Goal: Information Seeking & Learning: Learn about a topic

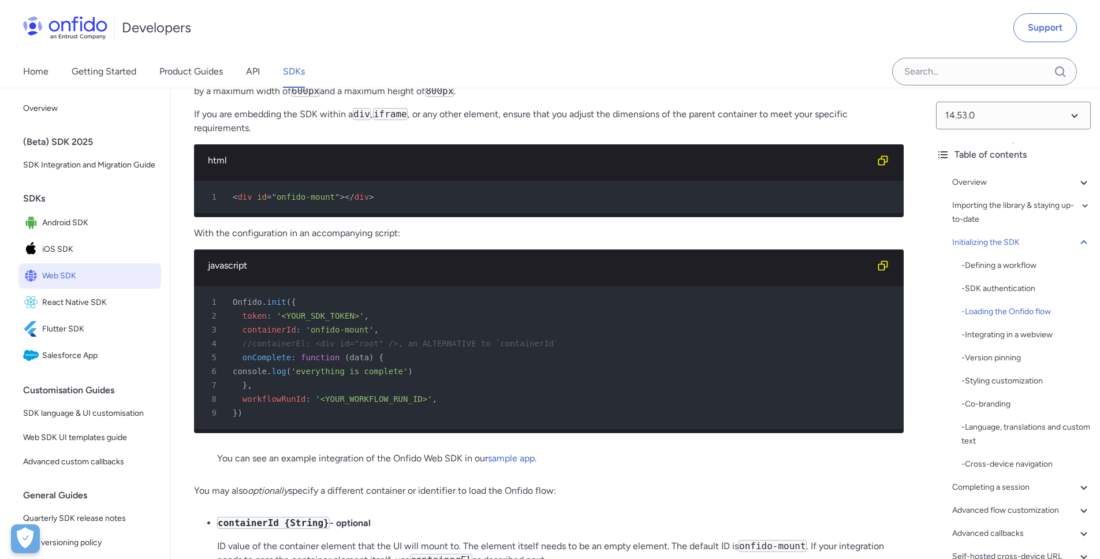
scroll to position [2760, 0]
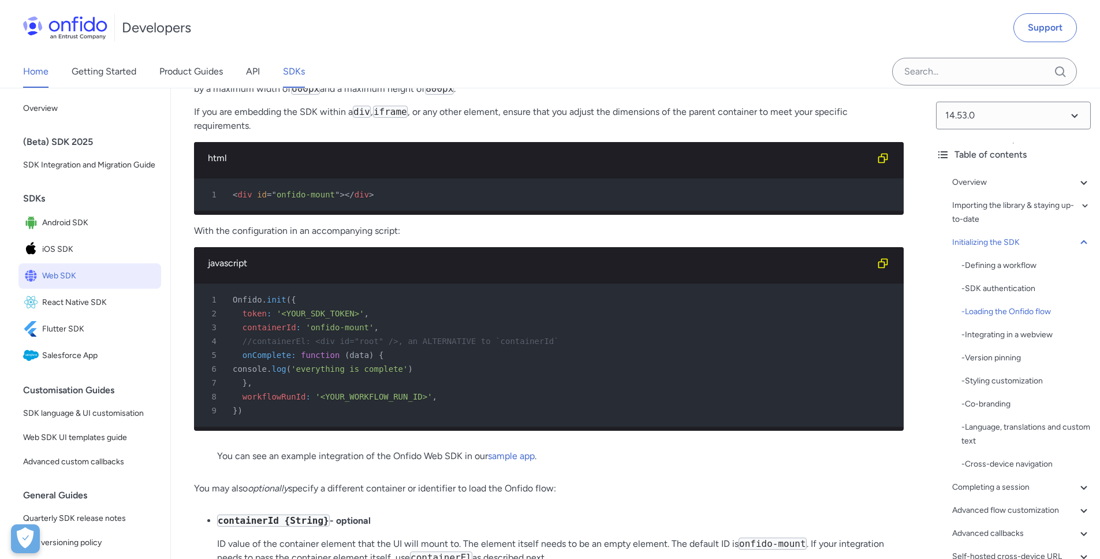
click at [43, 73] on link "Home" at bounding box center [35, 71] width 25 height 32
click at [43, 73] on div "Developers Support Home Getting Started Product Guides API SDKs" at bounding box center [550, 44] width 1100 height 88
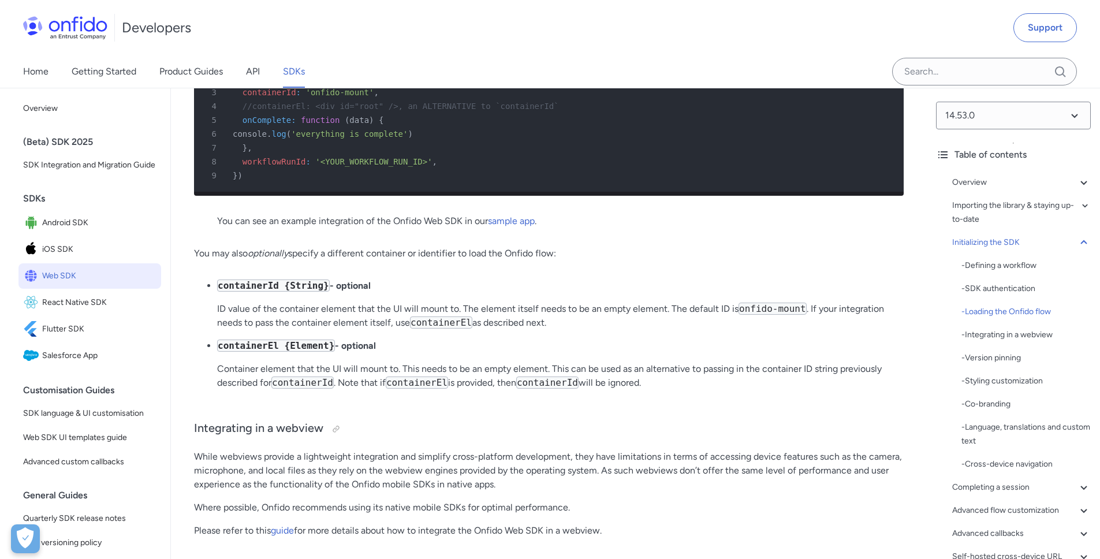
scroll to position [3051, 0]
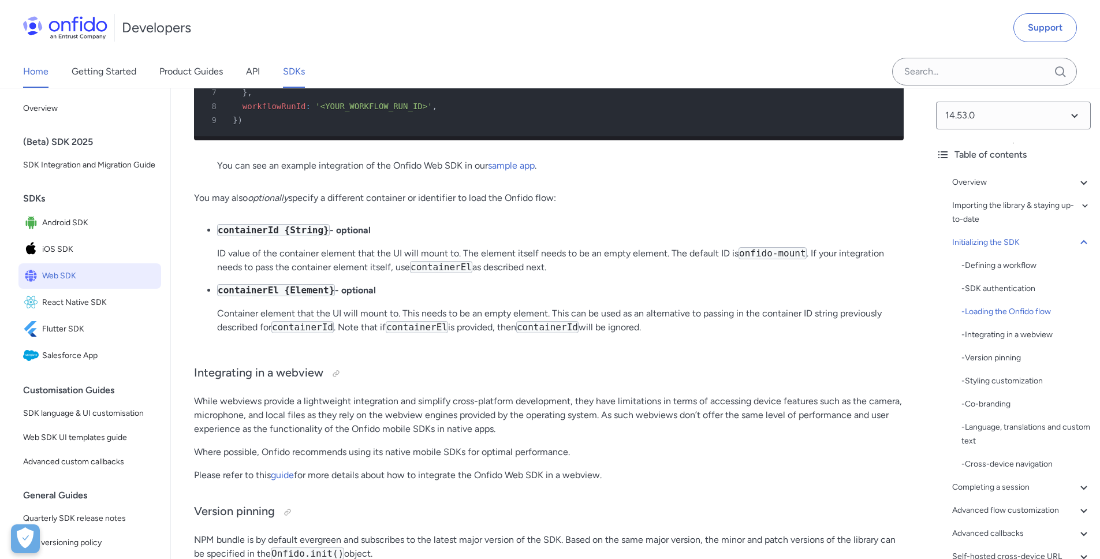
click at [35, 74] on link "Home" at bounding box center [35, 71] width 25 height 32
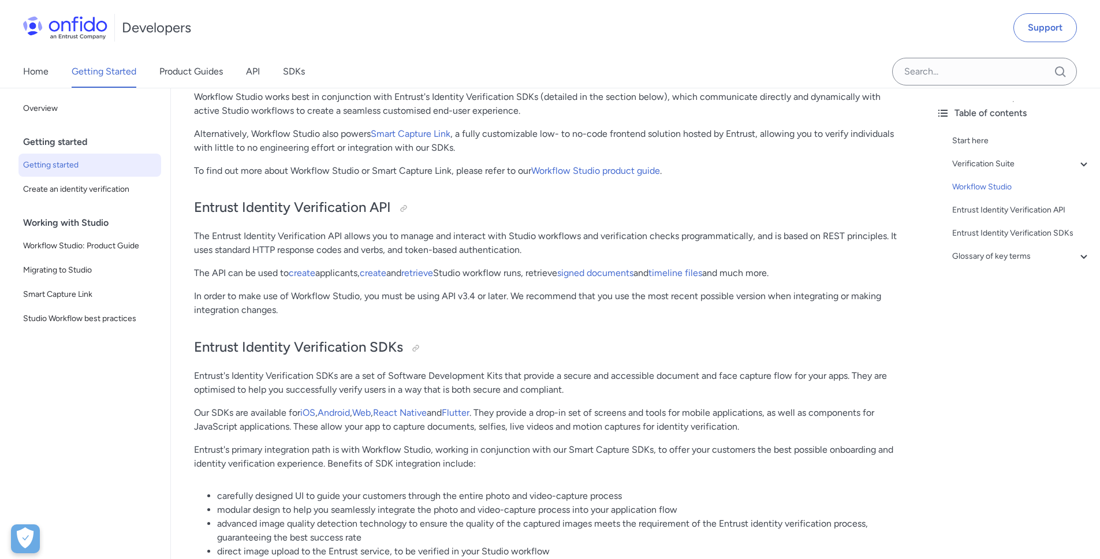
scroll to position [2160, 0]
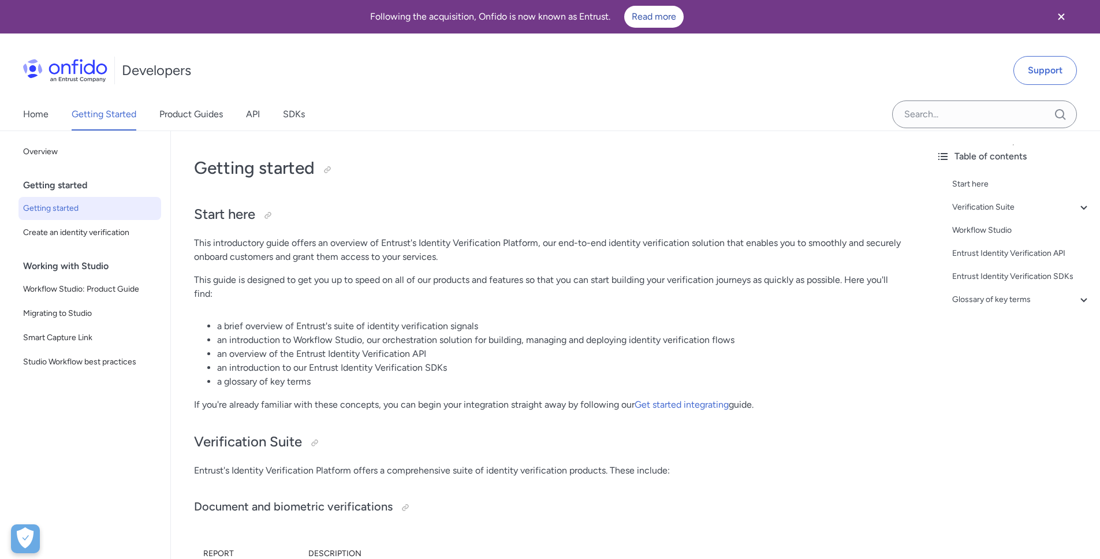
click at [1057, 18] on icon "Close banner" at bounding box center [1061, 17] width 14 height 14
